Goal: Communication & Community: Share content

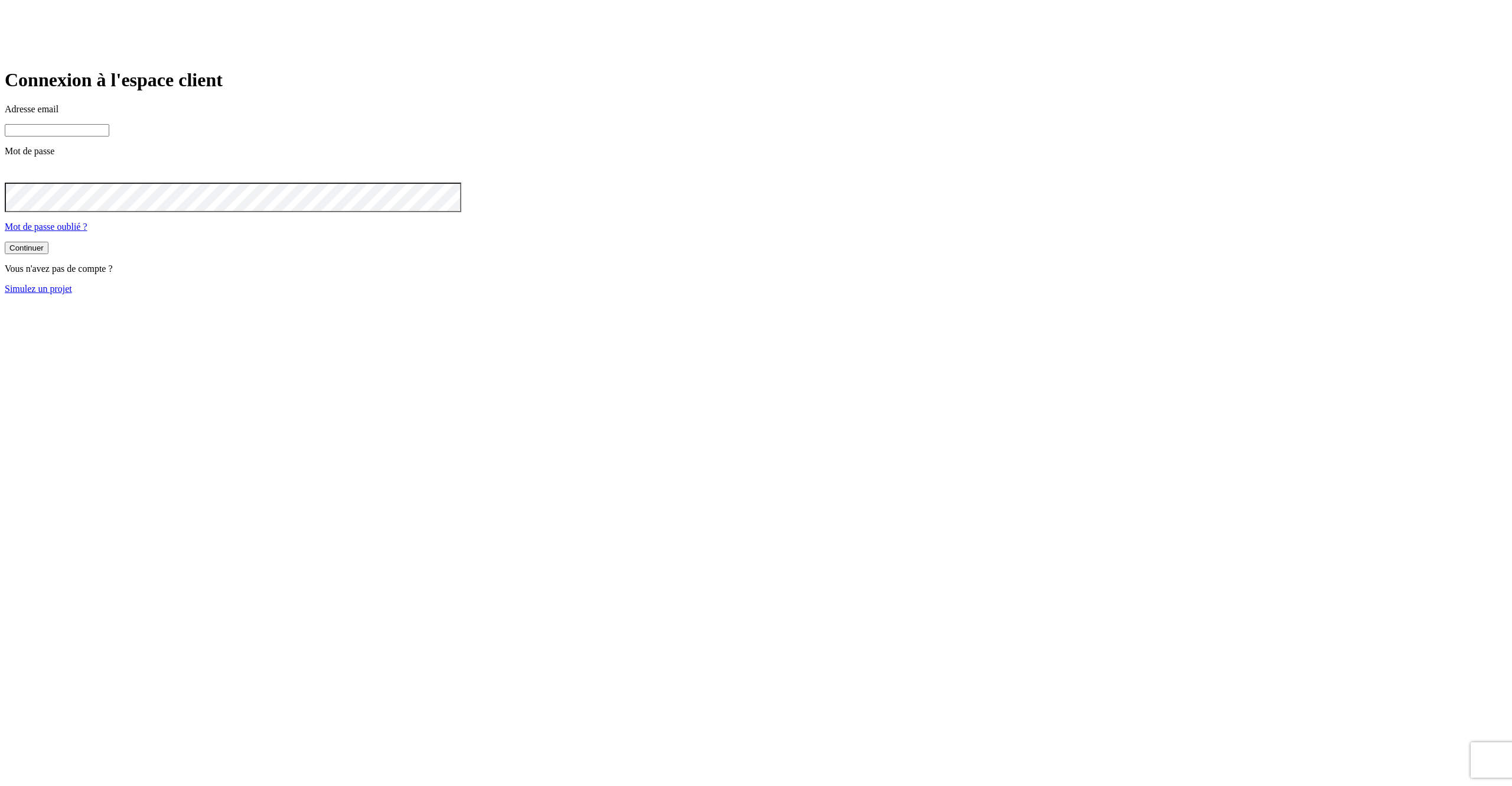
click at [109, 137] on input at bounding box center [56, 130] width 104 height 12
type input "j"
paste input "james.bond+@nalo.fr"
type input "james.bond+349@nalo.fr"
click at [5, 243] on button "Continuer" at bounding box center [26, 249] width 44 height 12
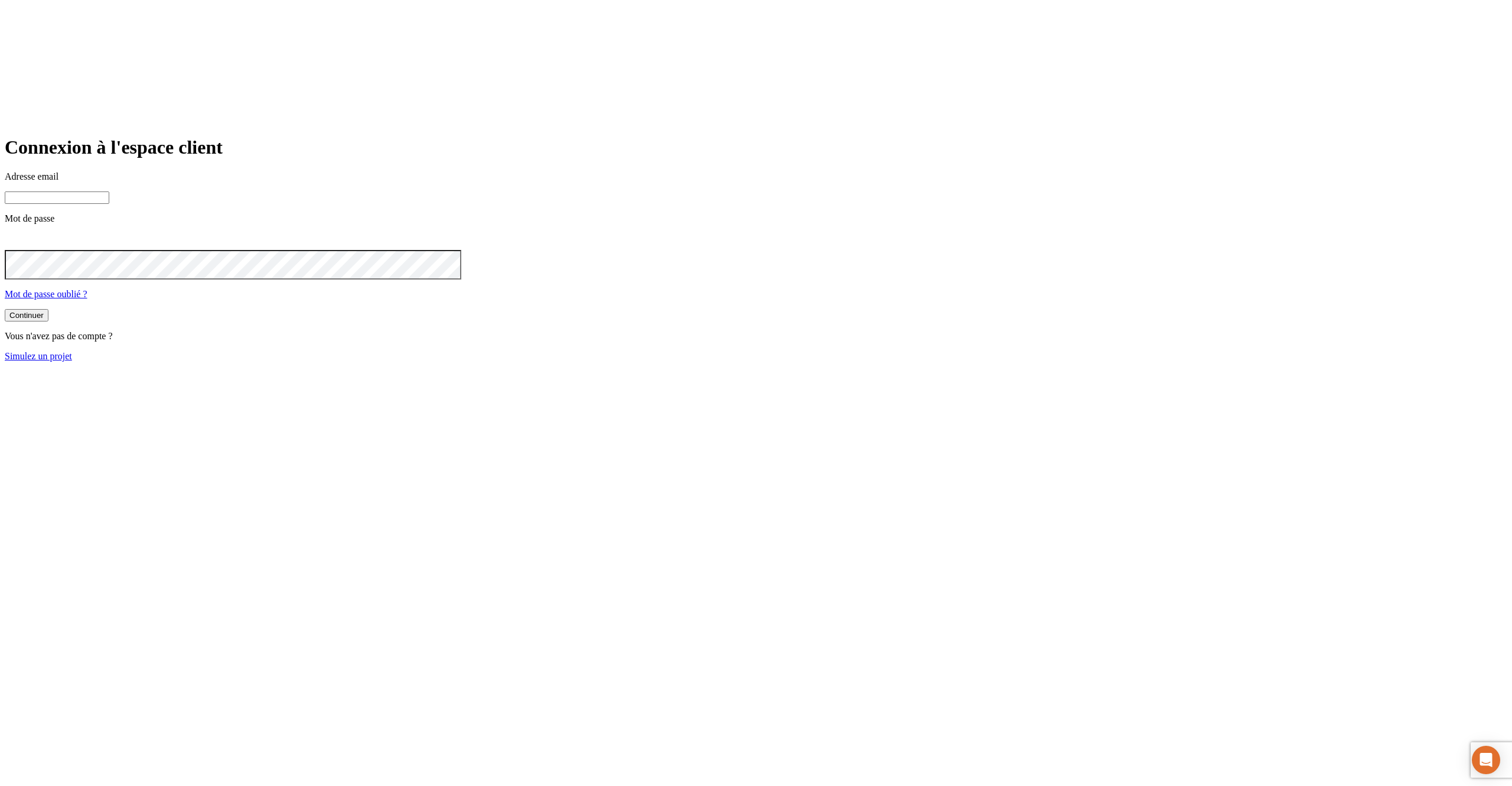
click at [977, 103] on div at bounding box center [756, 87] width 1503 height 31
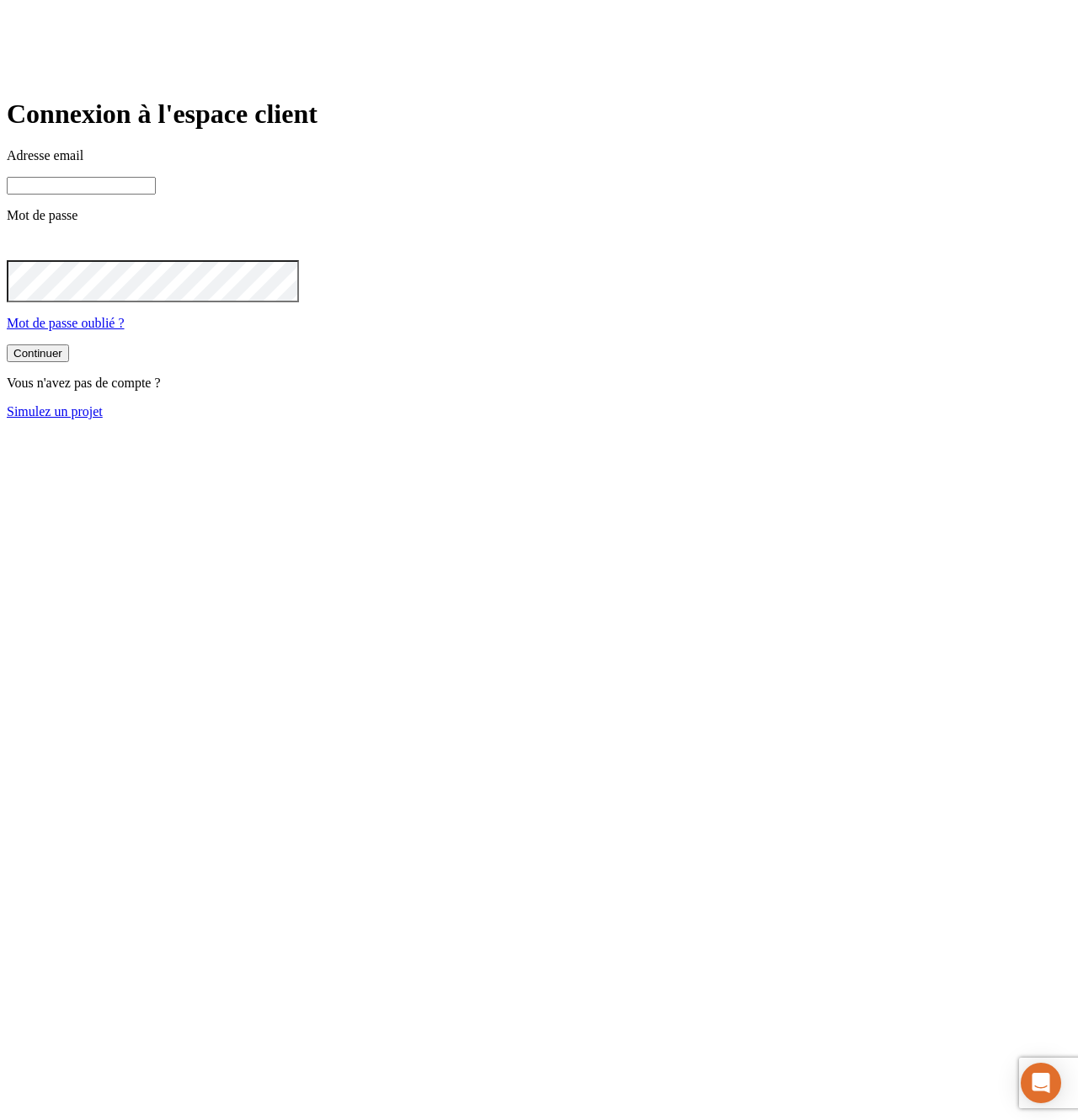
click at [155, 195] on input at bounding box center [81, 185] width 149 height 18
type input "j"
paste input "james.bond+@nalo.fr"
type input "james.bond+349@nalo.fr"
click at [7, 346] on button "Continuer" at bounding box center [37, 355] width 63 height 18
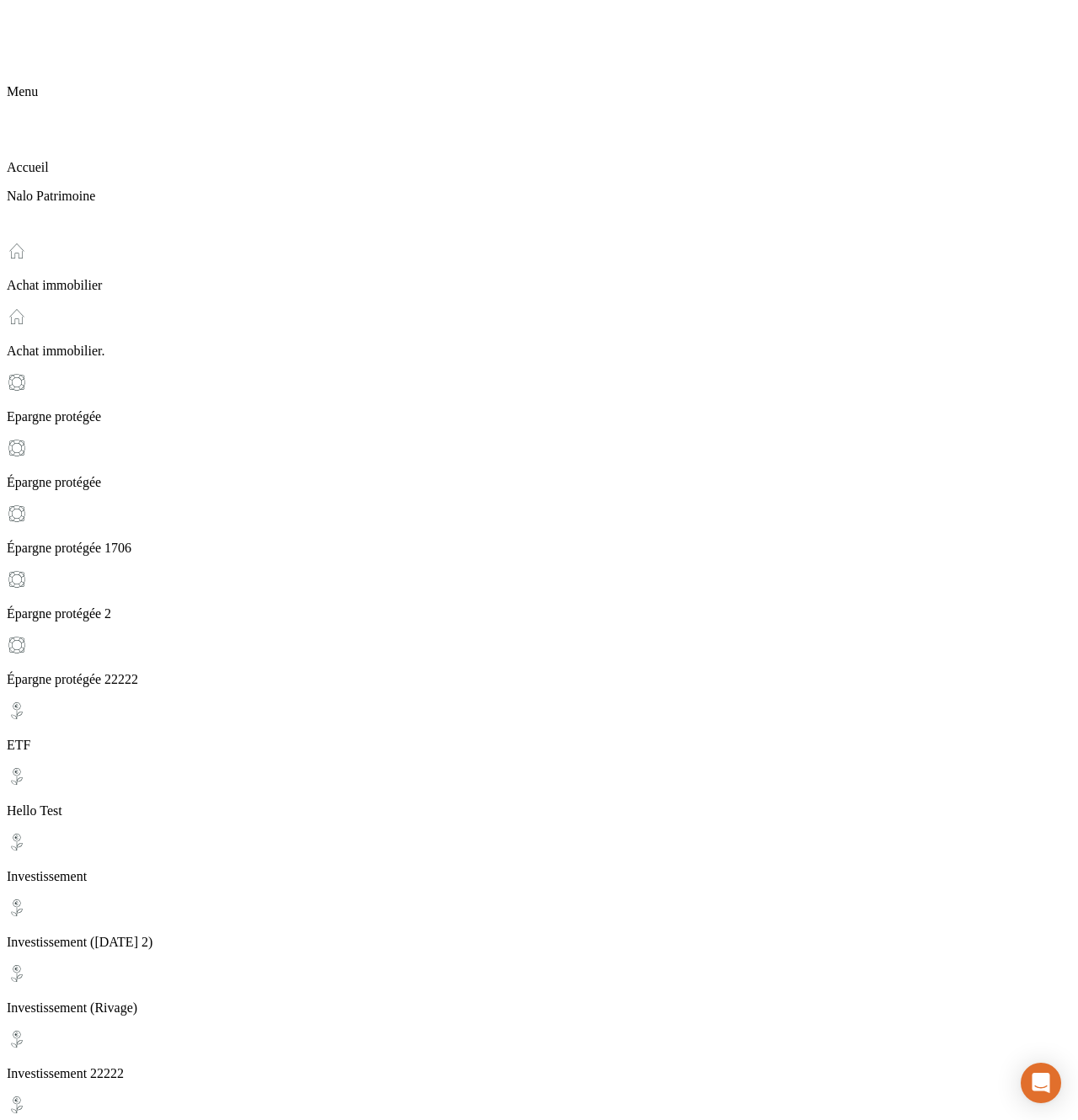
scroll to position [87, 0]
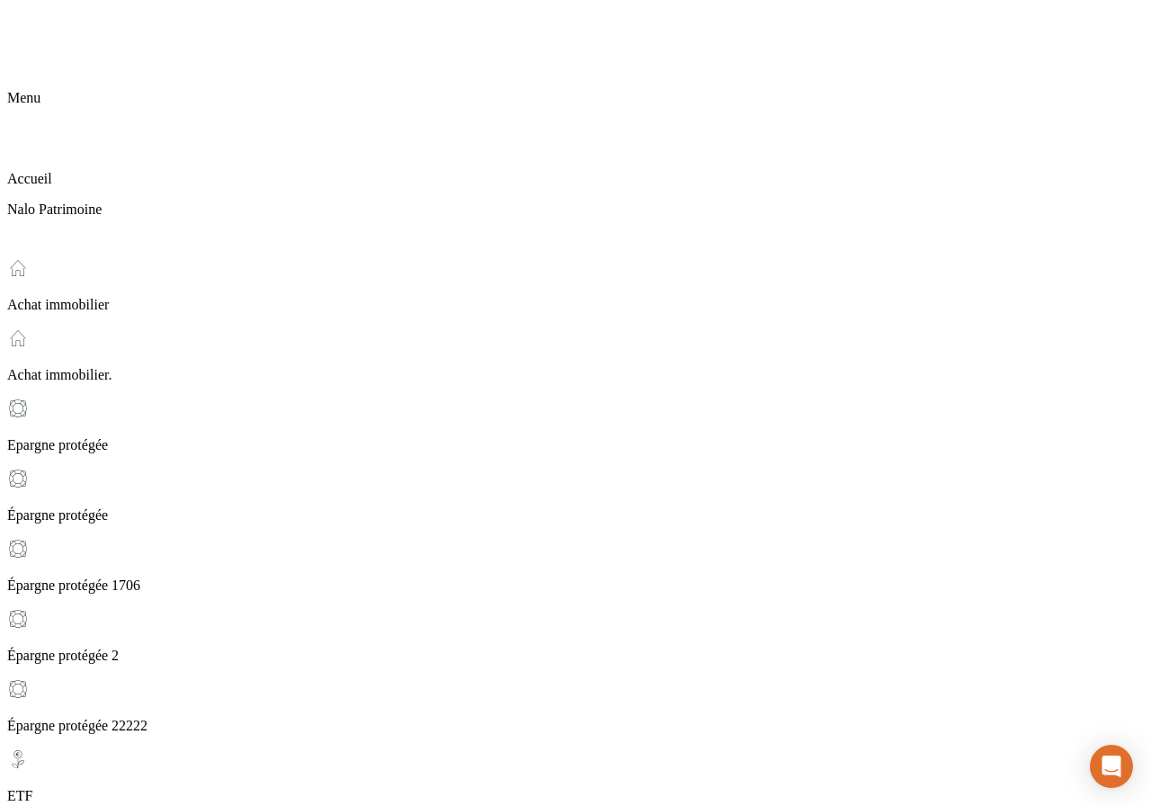
type input "feazgezgg@zegegfefe.fr"
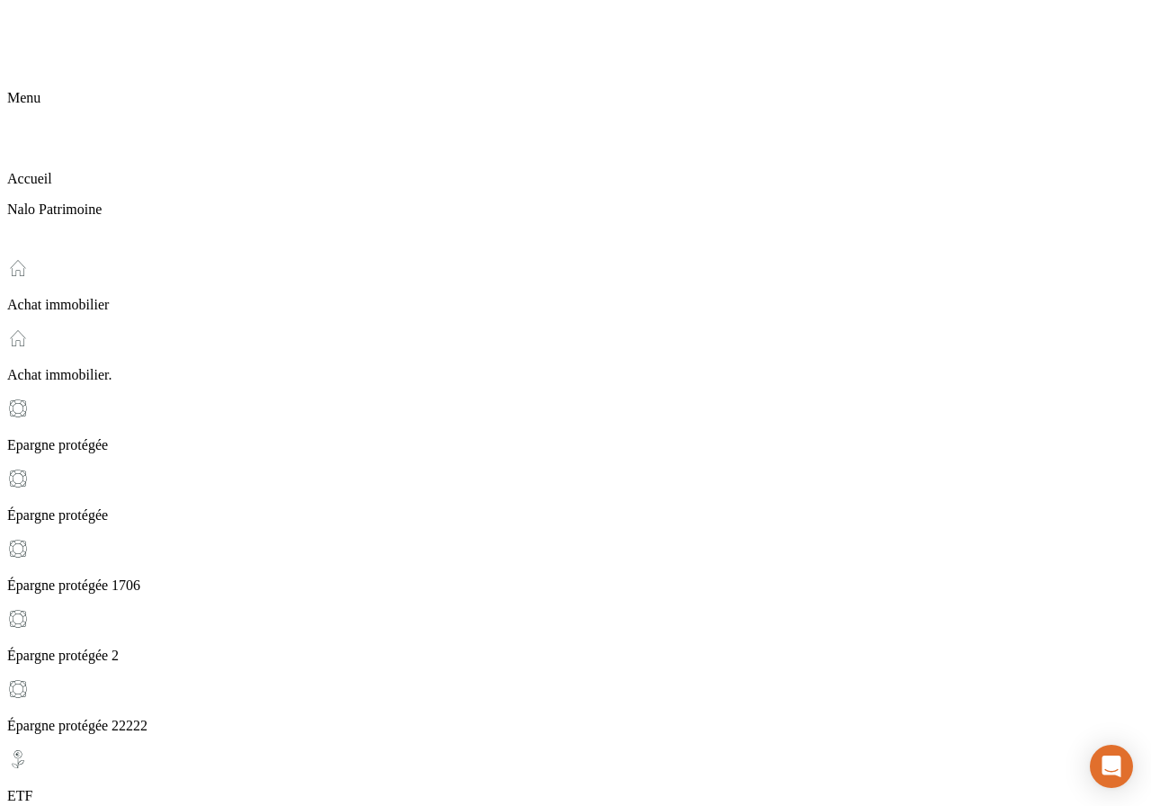
type input "fezgjzkg@gerg.fr"
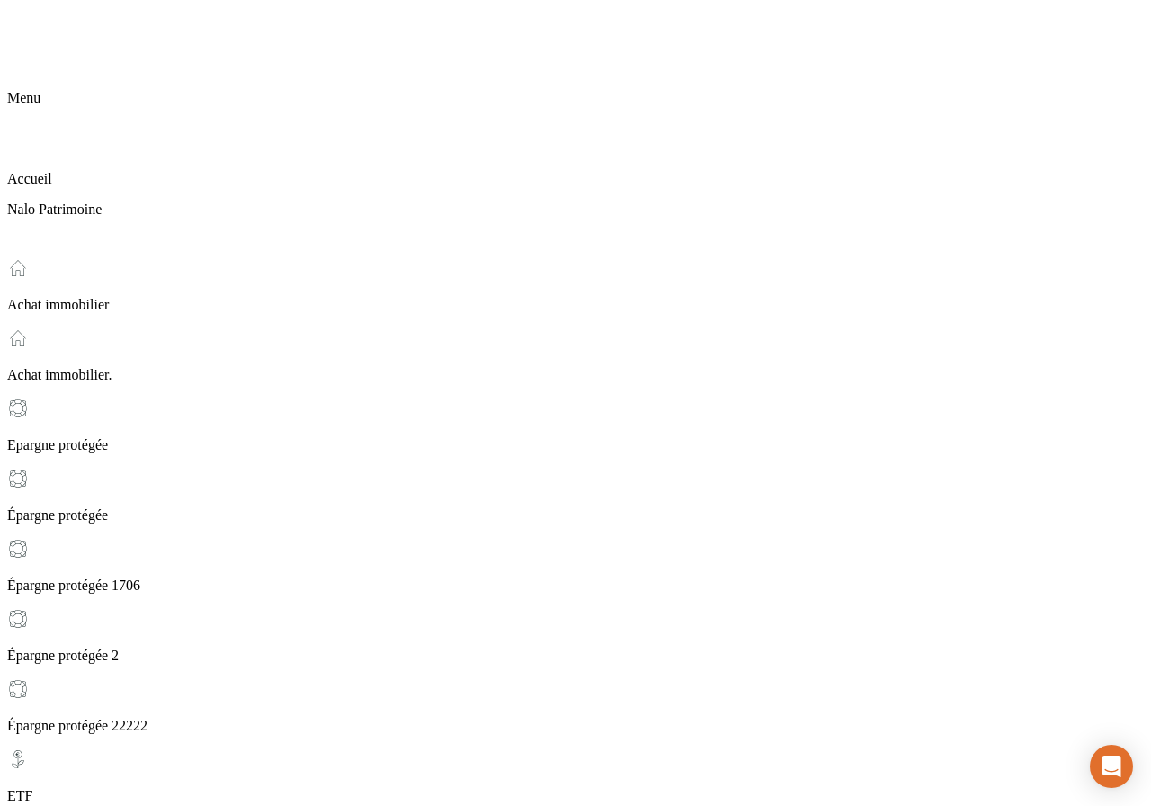
type input "[EMAIL_ADDRESS]"
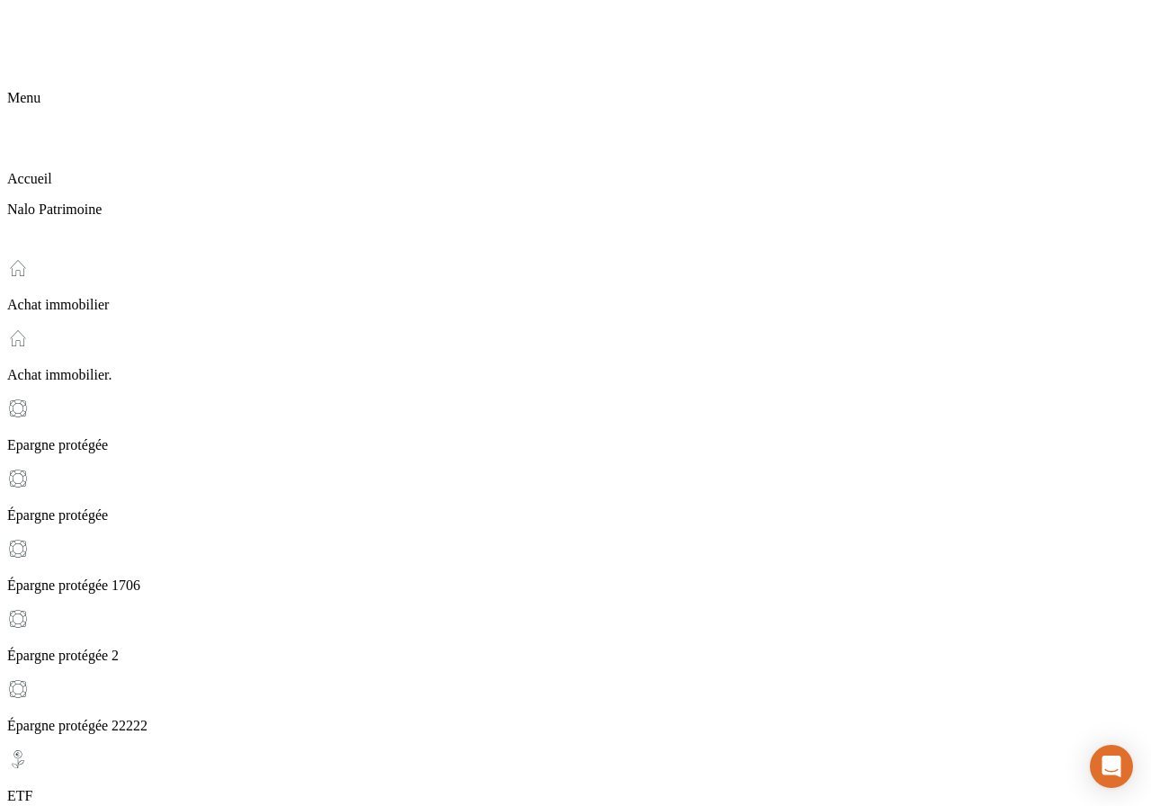
type input "[EMAIL_ADDRESS][DOMAIN_NAME]"
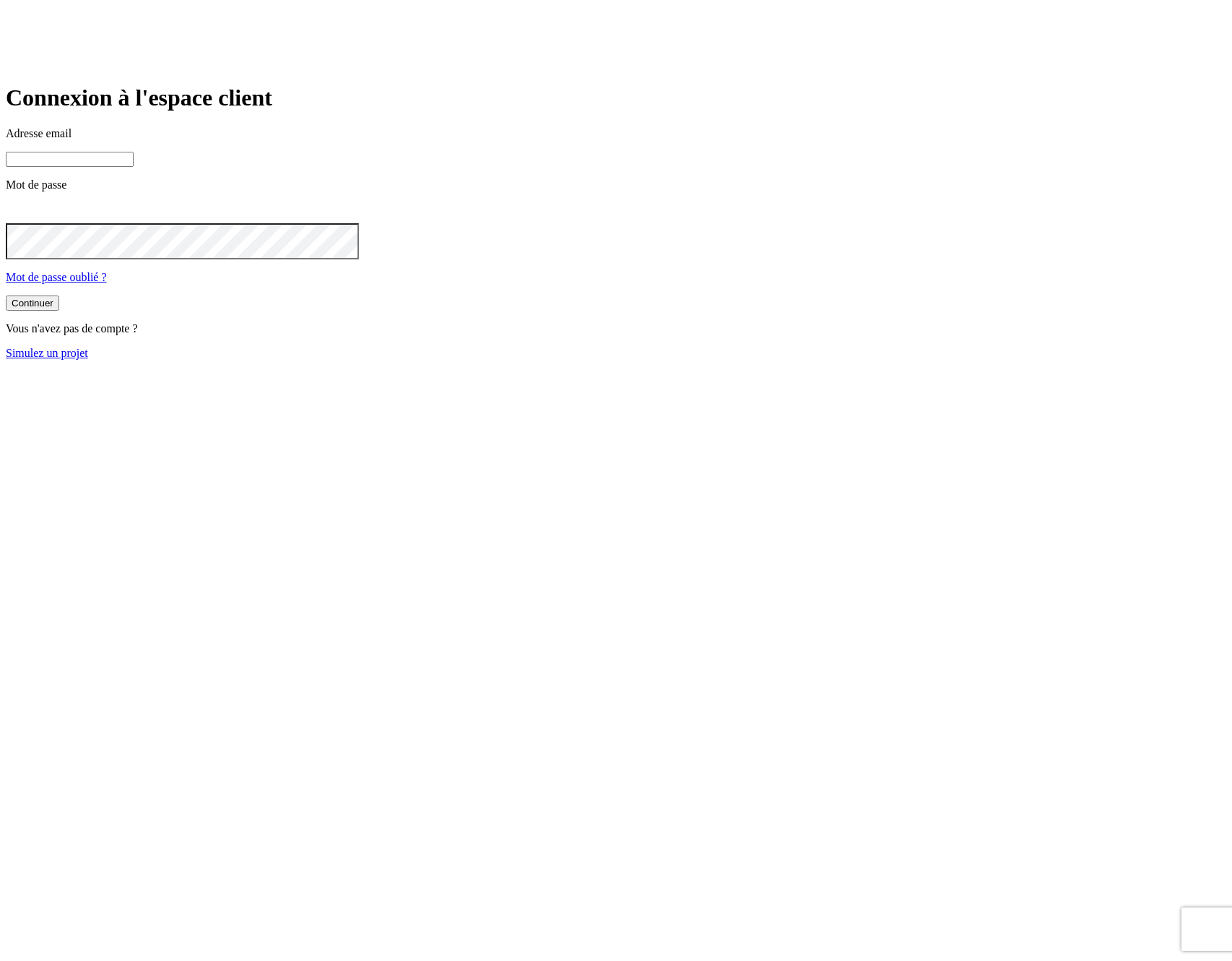
click at [133, 167] on input at bounding box center [69, 159] width 128 height 15
type input "j"
paste input "[DOMAIN_NAME][PERSON_NAME][EMAIL_ADDRESS][DOMAIN_NAME]"
type input "[PERSON_NAME][DOMAIN_NAME][EMAIL_ADDRESS][DOMAIN_NAME]"
click at [6, 297] on button "Continuer" at bounding box center [32, 305] width 54 height 15
